Goal: Task Accomplishment & Management: Use online tool/utility

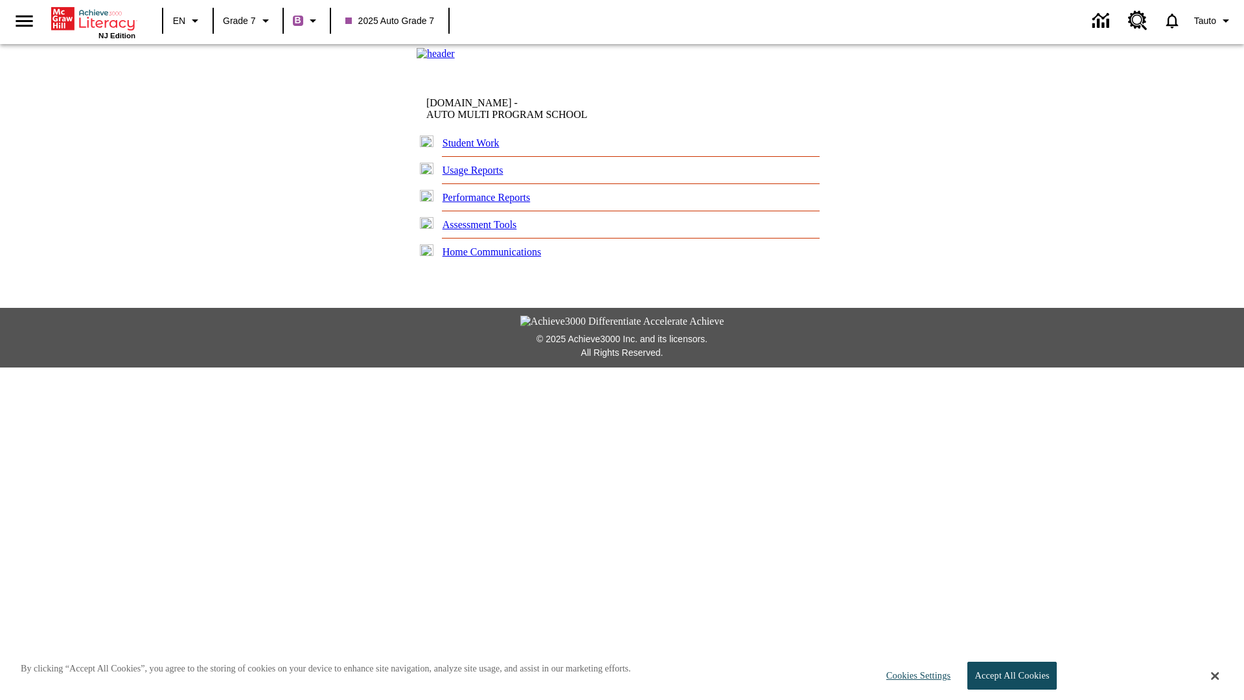
click at [476, 148] on link "Student Work" at bounding box center [470, 142] width 57 height 11
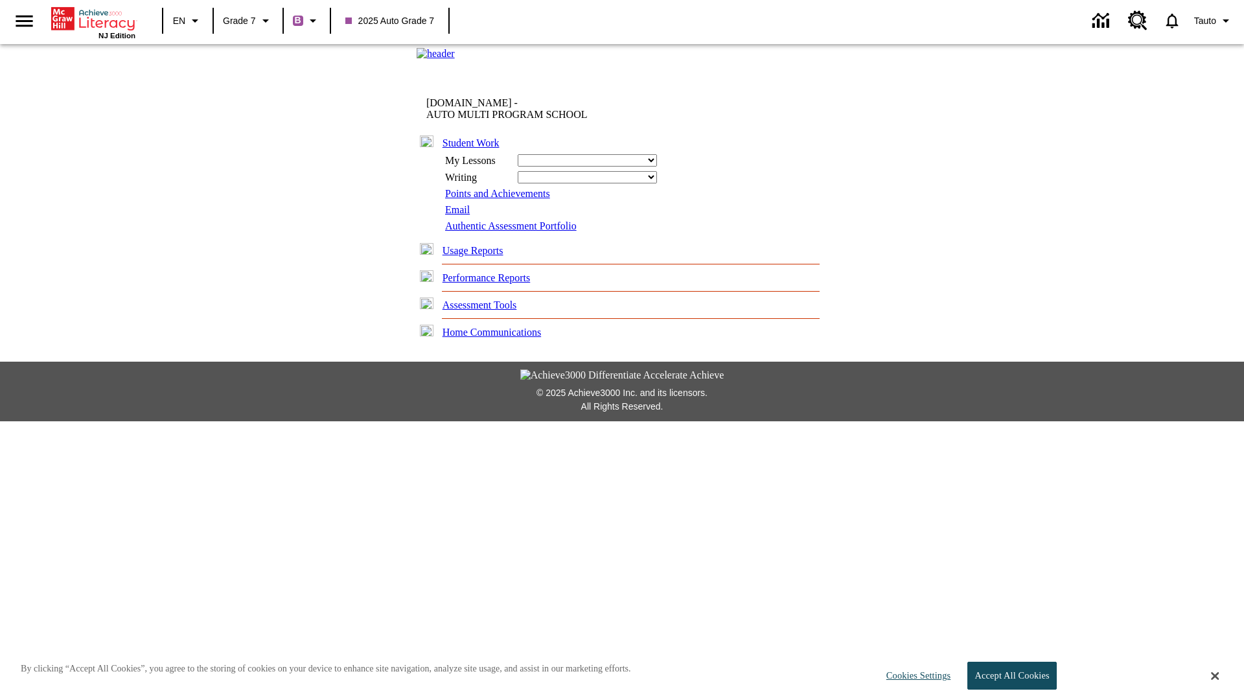
click at [457, 215] on link "Email" at bounding box center [457, 209] width 25 height 11
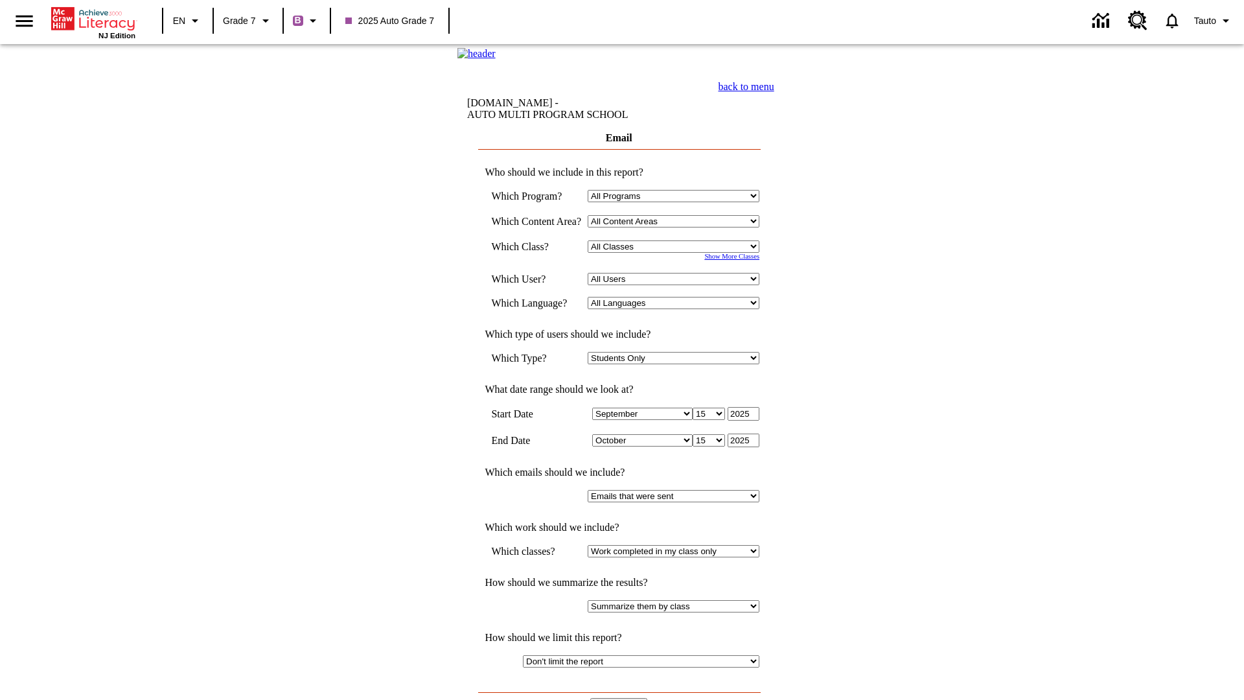
click at [619, 698] on input "View Report" at bounding box center [618, 705] width 57 height 14
